Goal: Communication & Community: Answer question/provide support

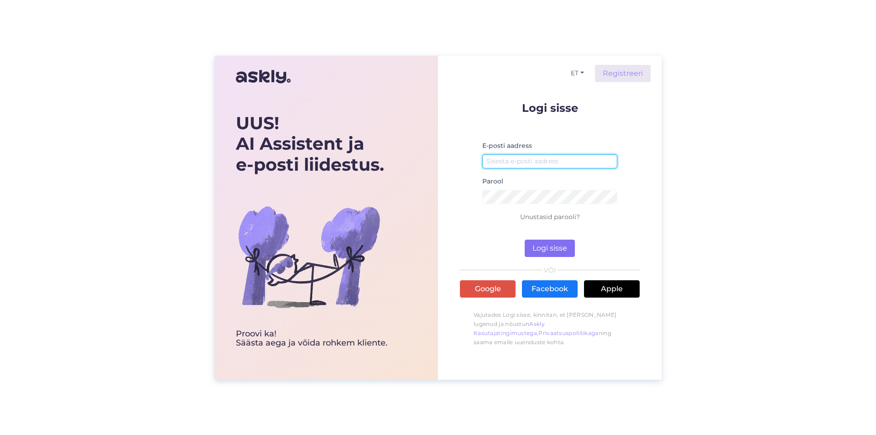
type input "Piret Nurmeots"
click at [531, 248] on button "Logi sisse" at bounding box center [550, 248] width 50 height 17
drag, startPoint x: 485, startPoint y: 157, endPoint x: 540, endPoint y: 171, distance: 57.1
click at [540, 171] on div "E-posti aadress Piret Nurmeots" at bounding box center [549, 158] width 135 height 36
type input "[EMAIL_ADDRESS][DOMAIN_NAME]"
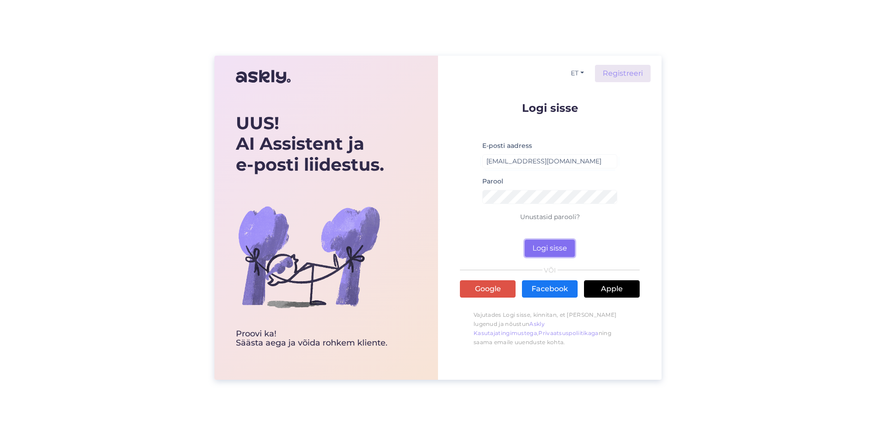
click at [544, 249] on button "Logi sisse" at bounding box center [550, 248] width 50 height 17
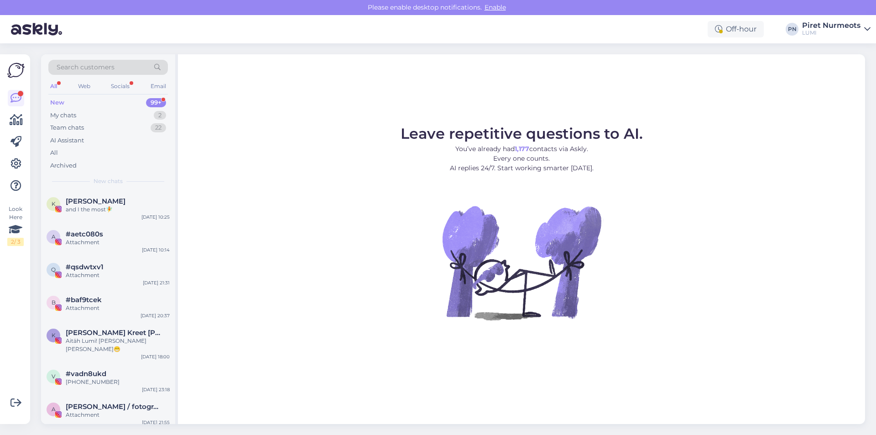
click at [63, 99] on div "New" at bounding box center [57, 102] width 14 height 9
click at [58, 115] on div "My chats" at bounding box center [63, 115] width 26 height 9
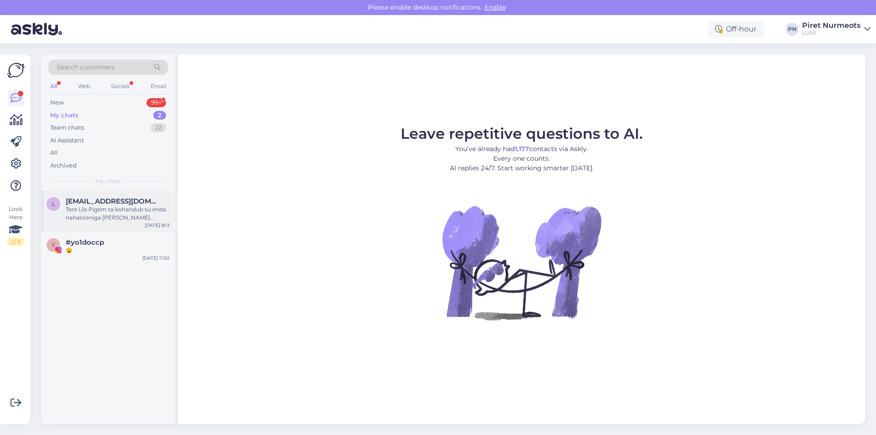
click at [72, 206] on div "Tere Liis Pigem ta kohandub su enda nahatooniga [PERSON_NAME] nâhtava kuma, ala…" at bounding box center [118, 213] width 104 height 16
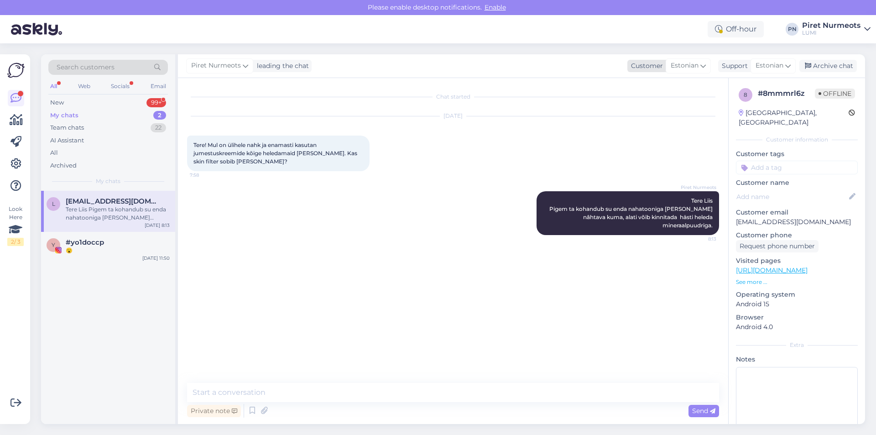
click at [653, 63] on div "Customer" at bounding box center [645, 66] width 36 height 10
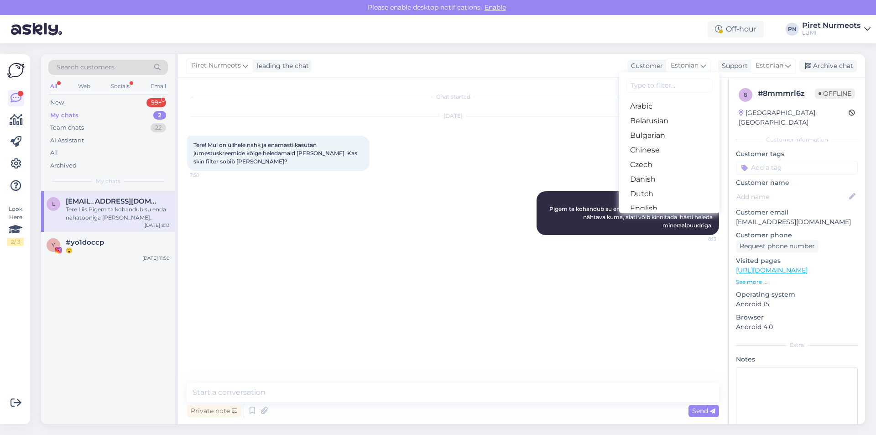
click at [582, 64] on div "Piret Nurmeots leading the chat Customer Estonian Arabic Belarusian Bulgarian C…" at bounding box center [521, 66] width 687 height 24
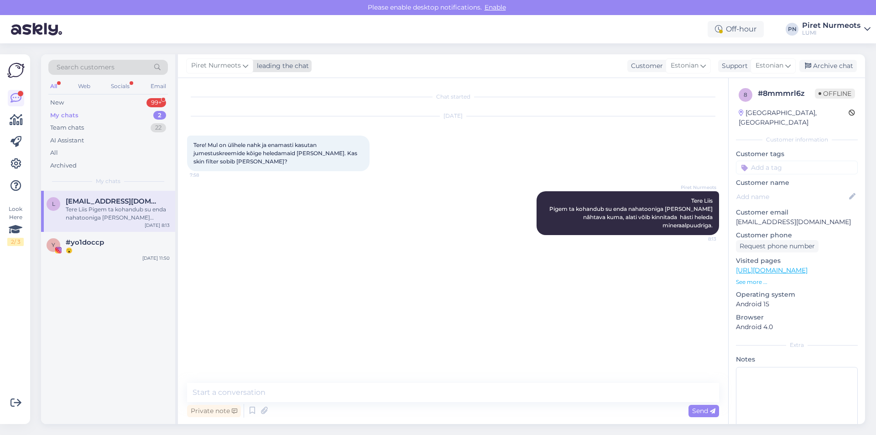
click at [289, 67] on div "leading the chat" at bounding box center [281, 66] width 56 height 10
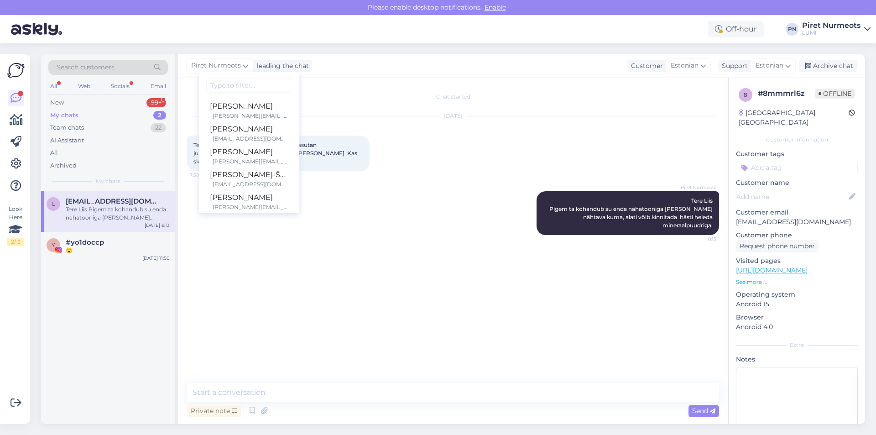
click at [376, 313] on div "Chat started [DATE] Tere! Mul on ülihele nahk ja enamasti kasutan jumestuskreem…" at bounding box center [457, 230] width 540 height 287
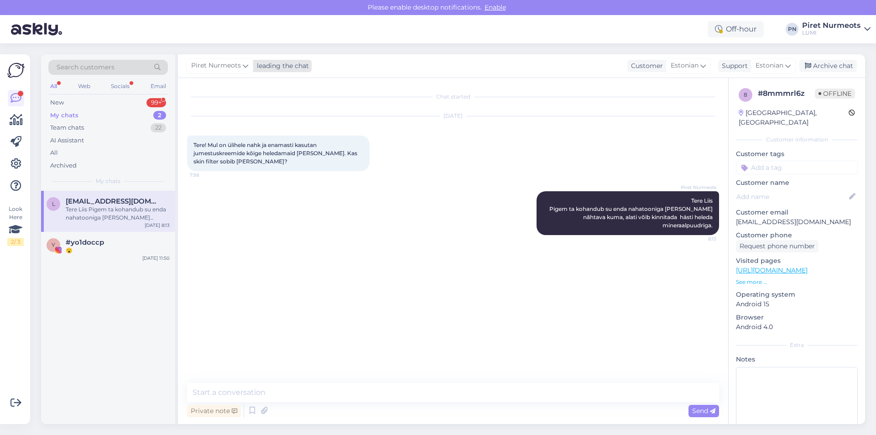
click at [276, 64] on div "leading the chat" at bounding box center [281, 66] width 56 height 10
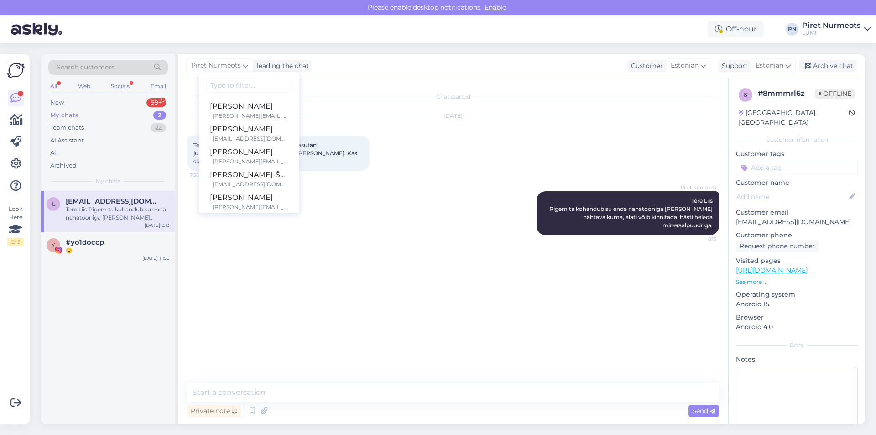
click at [360, 308] on div "Chat started [DATE] Tere! Mul on ülihele nahk ja enamasti kasutan jumestuskreem…" at bounding box center [457, 230] width 540 height 287
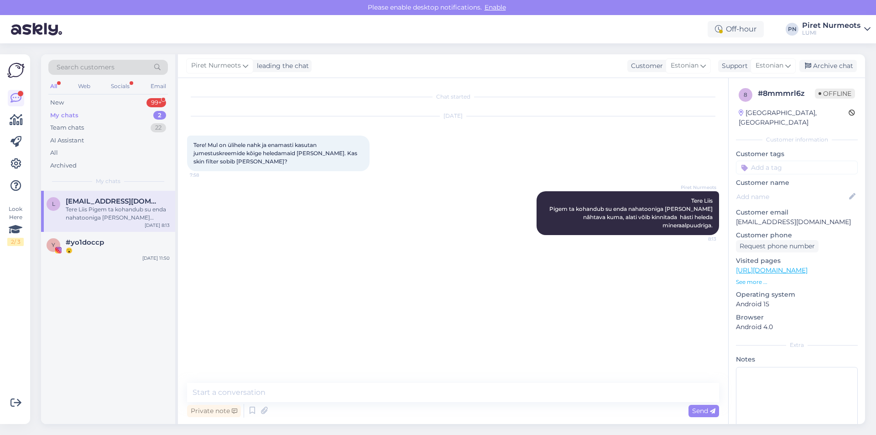
click at [54, 116] on div "My chats" at bounding box center [64, 115] width 28 height 9
